Goal: Information Seeking & Learning: Find specific page/section

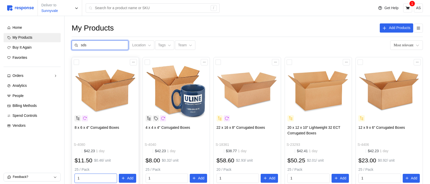
type input "sd"
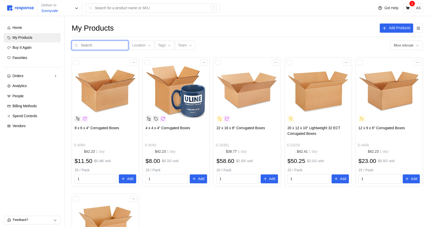
click at [105, 43] on input "text" at bounding box center [103, 45] width 45 height 9
type input "sfd"
click at [98, 47] on input "sfd" at bounding box center [103, 45] width 45 height 9
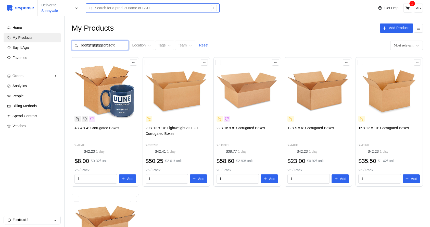
scroll to position [0, 0]
type input "bodfgfrgfgfggsdfgsdfgsdfg"
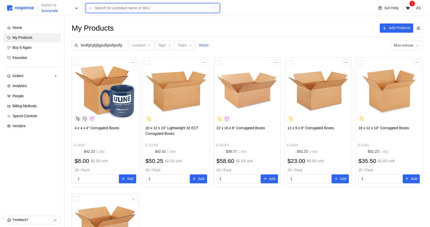
scroll to position [0, 0]
click at [179, 8] on input "text" at bounding box center [151, 8] width 113 height 9
type input "dfgdfgdf"
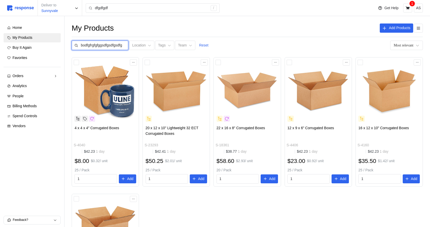
click at [96, 43] on input "bodfgfrgfgfggsdfgsdfgsdfg" at bounding box center [103, 45] width 45 height 9
type input "why dfjghjrjgjgjgjkgjgd;"
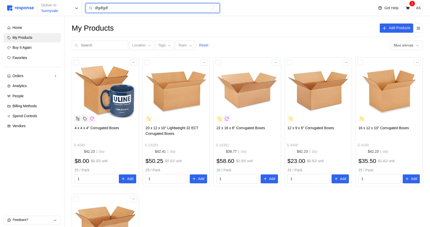
click at [132, 9] on input "dfgdfgdf" at bounding box center [151, 8] width 113 height 9
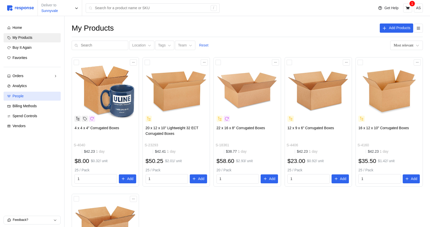
click at [22, 98] on span "People" at bounding box center [17, 96] width 11 height 4
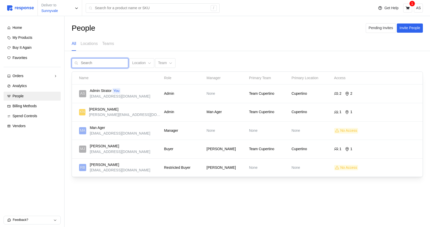
click at [93, 62] on input "text" at bounding box center [103, 62] width 45 height 9
type input "fdgdfhdfhdfhdfh"
type input "test didwjjfnmnfn wkokosdfk askkakak"
click at [100, 63] on input "text" at bounding box center [103, 62] width 45 height 9
type input "kristina nguyen"
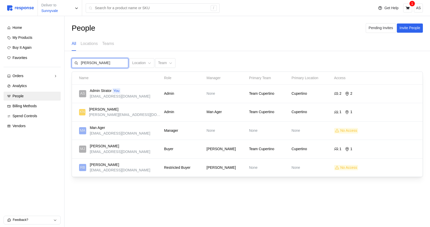
type input "kristina nguyen"
type input "l"
type input "kristina nguyen"
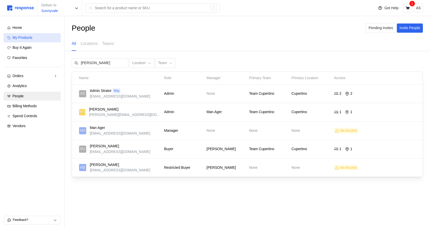
click at [37, 37] on div "My Products" at bounding box center [34, 38] width 45 height 6
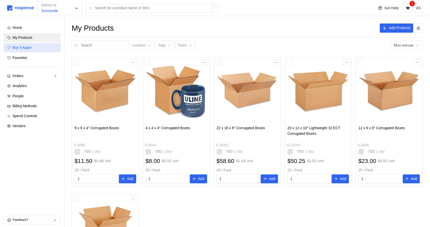
click at [37, 45] on div "Buy It Again" at bounding box center [34, 48] width 45 height 6
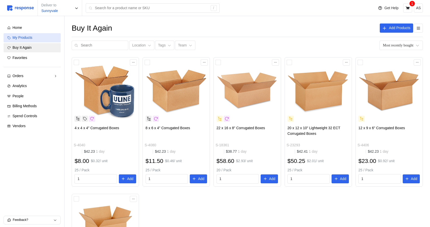
click at [38, 42] on link "My Products" at bounding box center [32, 37] width 57 height 9
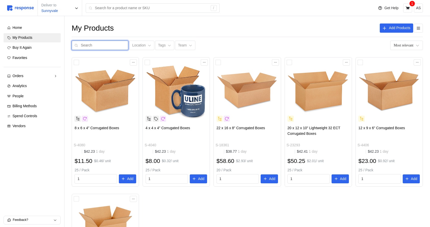
click at [106, 46] on input "text" at bounding box center [103, 45] width 45 height 9
type input "bnxoes fdgdfjgjkrkkak"
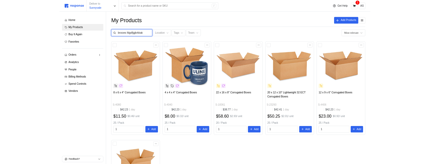
scroll to position [0, 0]
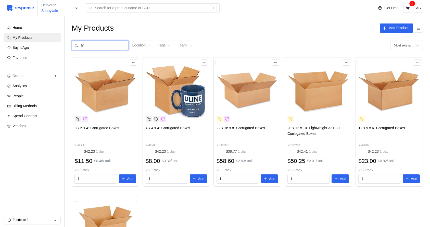
type input "a"
type input "i'm tryuing to ttpy w"
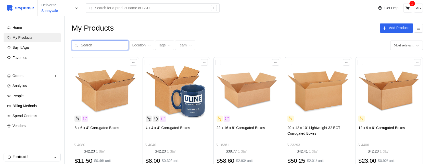
click at [106, 45] on input "text" at bounding box center [103, 45] width 45 height 9
type input "tpyingn snfgsdkhjfskojfsdiojfgosdijfosdkjfs"
type input "sdkthjlskdjfgklsdjfklsdj"
type input "jlkwerjklwejtklwe"
type input "skl;dfjsdklfgnlsjkd"
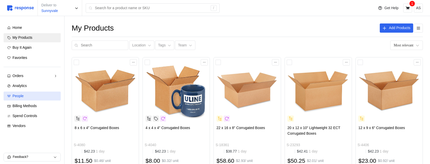
click at [24, 93] on link "People" at bounding box center [32, 95] width 57 height 9
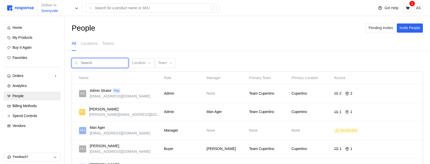
click at [94, 65] on input "text" at bounding box center [103, 62] width 45 height 9
type input "sdfsdfnlksdhfklsd"
type input "skljfgklsdjfklsdjf"
type input "skl;fjklsdjflksdj"
type input "kristina nguyen"
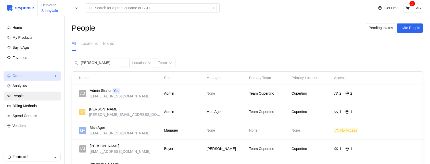
click at [47, 77] on div "Orders" at bounding box center [31, 76] width 39 height 6
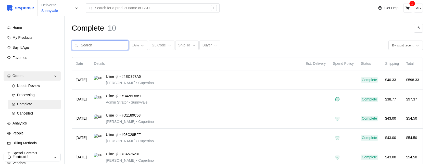
click at [96, 45] on input "text" at bounding box center [103, 45] width 45 height 9
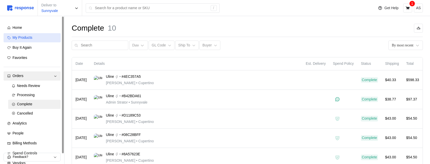
click at [33, 41] on link "My Products" at bounding box center [32, 37] width 57 height 9
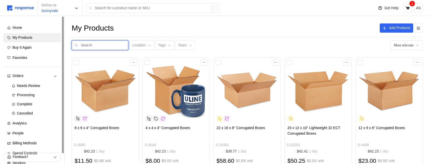
click at [110, 47] on input "text" at bounding box center [103, 45] width 45 height 9
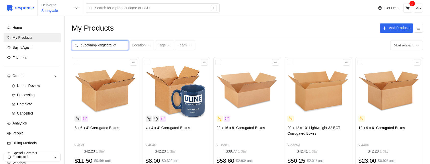
type input "cvbcvmbjkldfbjkldfgj;dfl"
type input "ksdjfioskjfilsd"
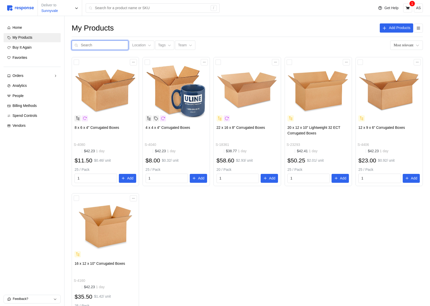
click at [105, 43] on input "text" at bounding box center [103, 45] width 45 height 9
type input "ktisigsddfgsfgd"
click at [203, 148] on div "8 x 6 x 4" Corrugated Boxes S-4080 $42.23 1 day $11.50 $0.46 / unit 25 / Pack 1…" at bounding box center [247, 189] width 351 height 265
click at [395, 28] on p "Add Products" at bounding box center [399, 28] width 21 height 6
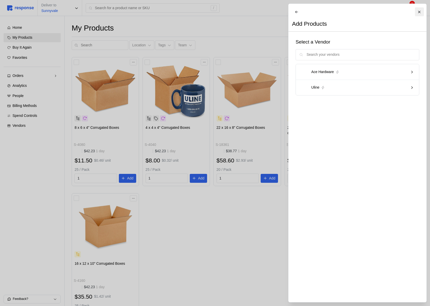
click at [417, 10] on icon at bounding box center [419, 12] width 4 height 4
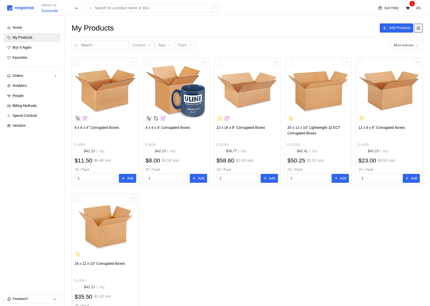
click at [420, 29] on icon at bounding box center [418, 28] width 5 height 5
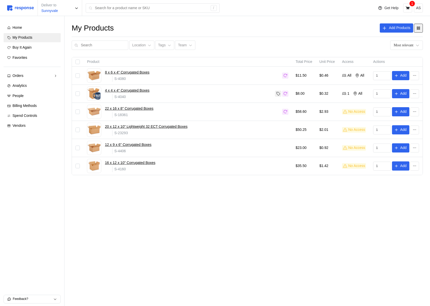
click at [419, 29] on icon at bounding box center [417, 28] width 3 height 3
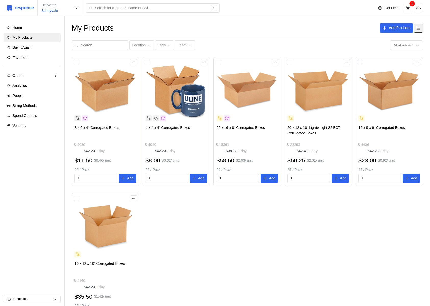
click at [419, 29] on icon at bounding box center [418, 28] width 5 height 5
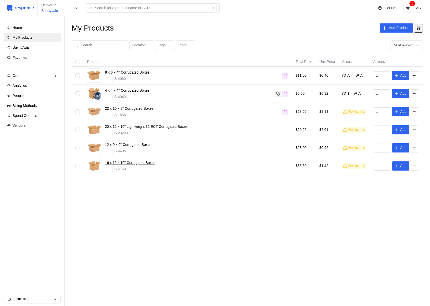
click at [419, 29] on icon at bounding box center [417, 28] width 3 height 3
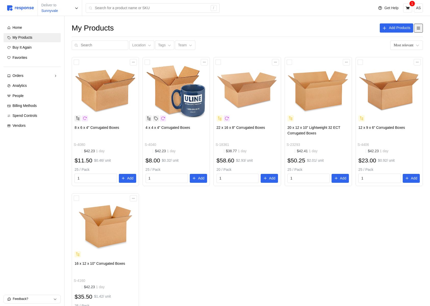
click at [419, 29] on icon at bounding box center [418, 28] width 5 height 5
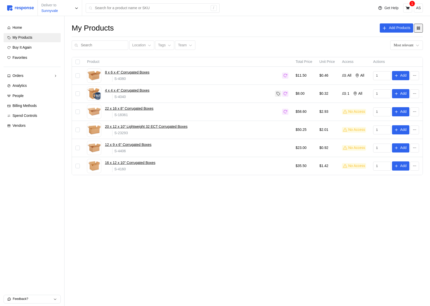
click at [420, 29] on icon at bounding box center [417, 28] width 3 height 3
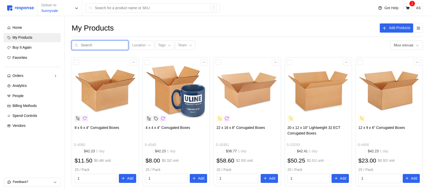
click at [99, 44] on input "text" at bounding box center [103, 45] width 45 height 9
type input "sfdsfsdfsd"
type input "filslsl"
type input "xvvsafd"
click at [108, 43] on input "xvvsafd" at bounding box center [103, 45] width 45 height 9
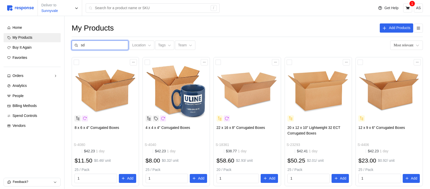
type input "sdf"
click at [106, 45] on input "text" at bounding box center [103, 45] width 45 height 9
type input "testclear"
click at [104, 46] on input "testclear" at bounding box center [103, 45] width 45 height 9
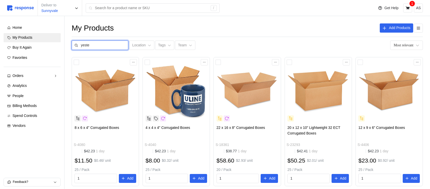
click at [102, 45] on input "yeste" at bounding box center [103, 45] width 45 height 9
type input "yestesdf"
click at [101, 46] on input "yestesdf" at bounding box center [103, 45] width 45 height 9
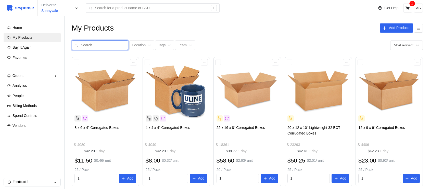
click at [94, 46] on input "text" at bounding box center [103, 45] width 45 height 9
type input "i"
click at [87, 42] on input "i" at bounding box center [103, 45] width 45 height 9
type input "produifhhklshdfklsjflskdfj"
type input "sdfjklsdfjlksdjflkjsd"
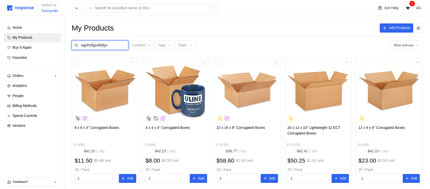
type input "sgjskldfgjsdkljfgsd"
type input "sfsdfsd"
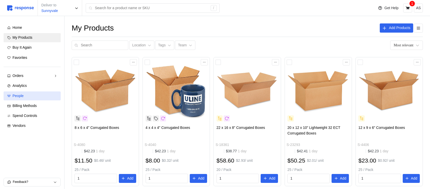
click at [26, 100] on link "People" at bounding box center [32, 95] width 57 height 9
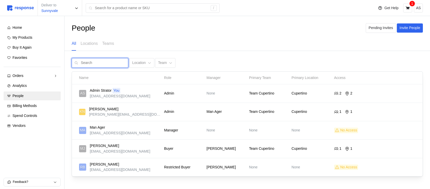
click at [98, 67] on input "text" at bounding box center [103, 62] width 45 height 9
type input "dskldfgjl;fksdgklsdfng"
type input "skfjsdfksod"
type input "iirnsnkls"
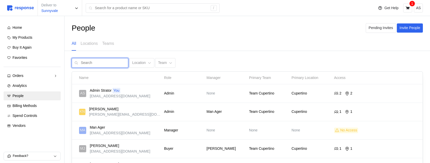
click at [106, 60] on input "text" at bounding box center [103, 62] width 45 height 9
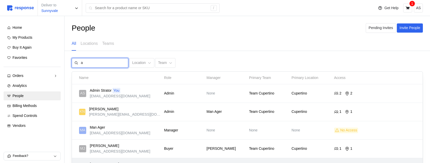
type input "a"
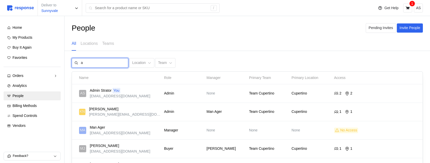
click at [91, 60] on input "a" at bounding box center [103, 62] width 45 height 9
click at [117, 57] on div "People Pending Invites Invite People All Locations Teams a Location Team Name R…" at bounding box center [246, 107] width 365 height 182
click at [94, 64] on input "a" at bounding box center [103, 62] width 45 height 9
click at [96, 67] on input "text" at bounding box center [103, 62] width 45 height 9
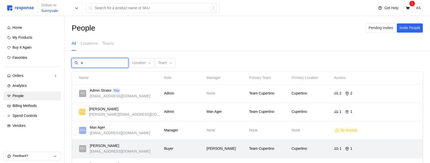
type input "a"
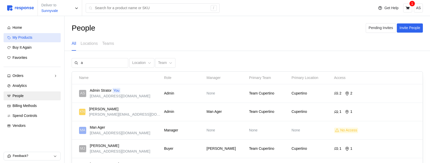
click at [42, 35] on div "My Products" at bounding box center [34, 38] width 45 height 6
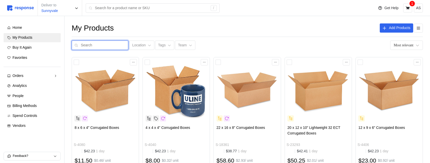
click at [114, 45] on input "text" at bounding box center [103, 45] width 45 height 9
type input "a"
type input "adjdla"
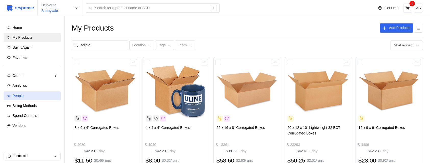
click at [39, 95] on div "People" at bounding box center [34, 96] width 45 height 6
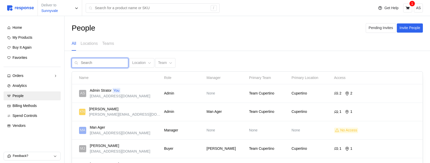
click at [106, 63] on input "text" at bounding box center [103, 62] width 45 height 9
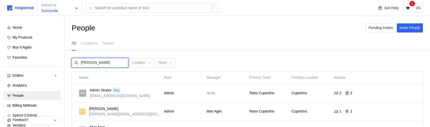
click at [104, 60] on input "[PERSON_NAME]" at bounding box center [103, 62] width 45 height 9
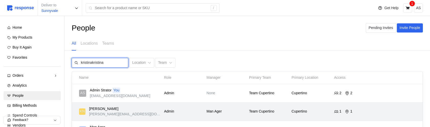
type input "kristinakristina"
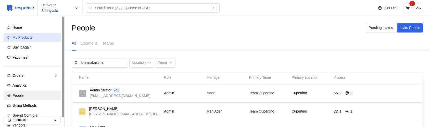
click at [25, 41] on link "My Products" at bounding box center [32, 37] width 57 height 9
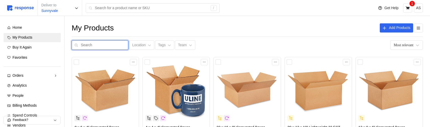
click at [112, 46] on input "text" at bounding box center [103, 45] width 45 height 9
click at [103, 44] on input "text" at bounding box center [103, 45] width 45 height 9
type input "boxes"
type input "c"
type input "corrugalated"
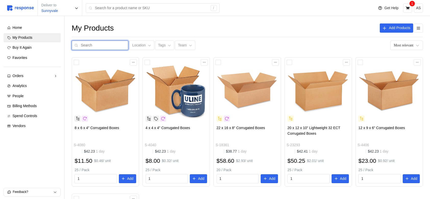
click at [98, 43] on input "text" at bounding box center [103, 45] width 45 height 9
type input "boxes"
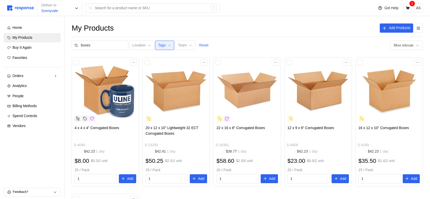
click at [158, 45] on p "Tags" at bounding box center [162, 46] width 8 height 6
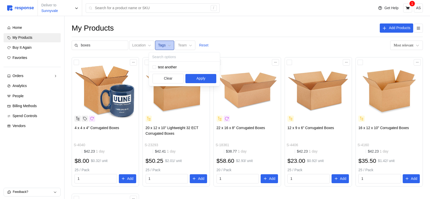
click at [155, 45] on button "Tags" at bounding box center [164, 46] width 19 height 10
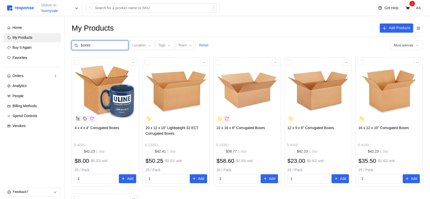
click at [107, 47] on input "boxes" at bounding box center [103, 45] width 45 height 9
type input "t"
type input "boxes"
click at [202, 47] on p "Reset" at bounding box center [203, 46] width 9 height 6
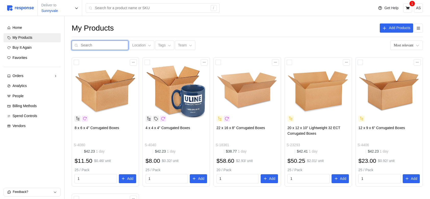
click at [103, 47] on input "text" at bounding box center [103, 45] width 45 height 9
type input "boxes"
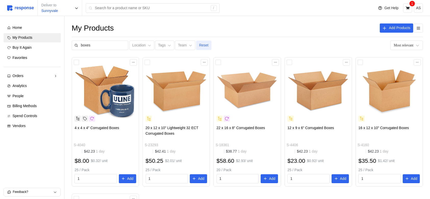
click at [199, 44] on p "Reset" at bounding box center [203, 46] width 9 height 6
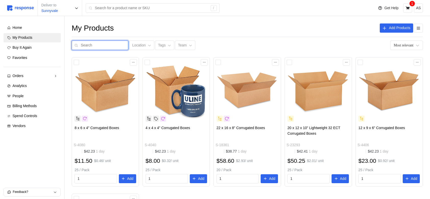
click at [91, 45] on input "text" at bounding box center [103, 45] width 45 height 9
type input "boxes"
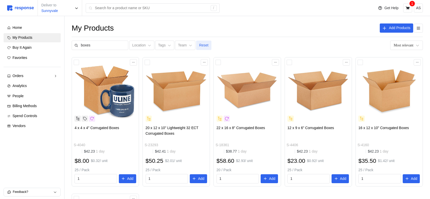
click at [199, 47] on p "Reset" at bounding box center [203, 46] width 9 height 6
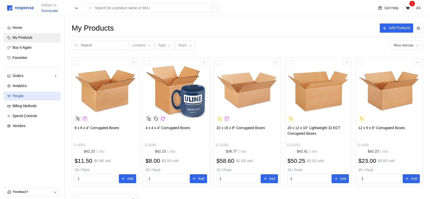
click at [33, 98] on div "People" at bounding box center [34, 96] width 45 height 6
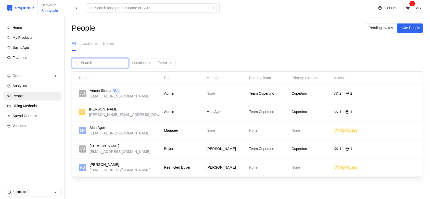
click at [98, 65] on input "text" at bounding box center [103, 62] width 45 height 9
type input "[PERSON_NAME]"
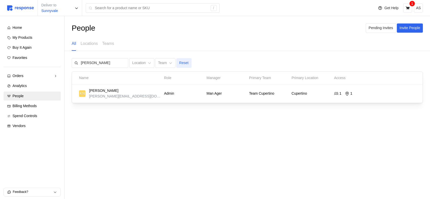
click at [182, 63] on p "Reset" at bounding box center [183, 63] width 9 height 6
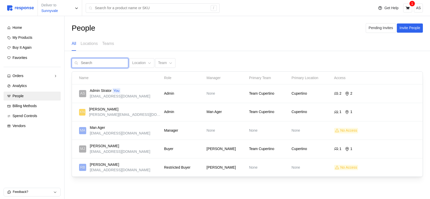
click at [101, 62] on input "text" at bounding box center [103, 62] width 45 height 9
type input "krjskjgsldkfjsdklklsdfj"
type input "sdfklsdjfklsdjfklsd"
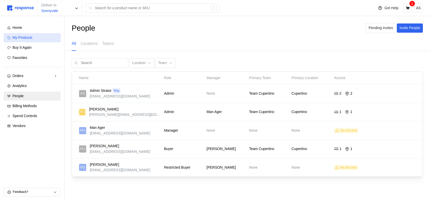
click at [37, 40] on div "My Products" at bounding box center [34, 38] width 45 height 6
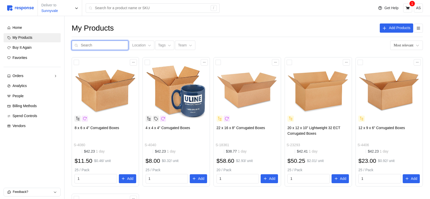
click at [106, 46] on input "text" at bounding box center [103, 45] width 45 height 9
type input "asfsdfsdfsdffsd"
type input "sdjfglkdjflkdjfklsj"
type input "lrosotjkan"
